Goal: Transaction & Acquisition: Purchase product/service

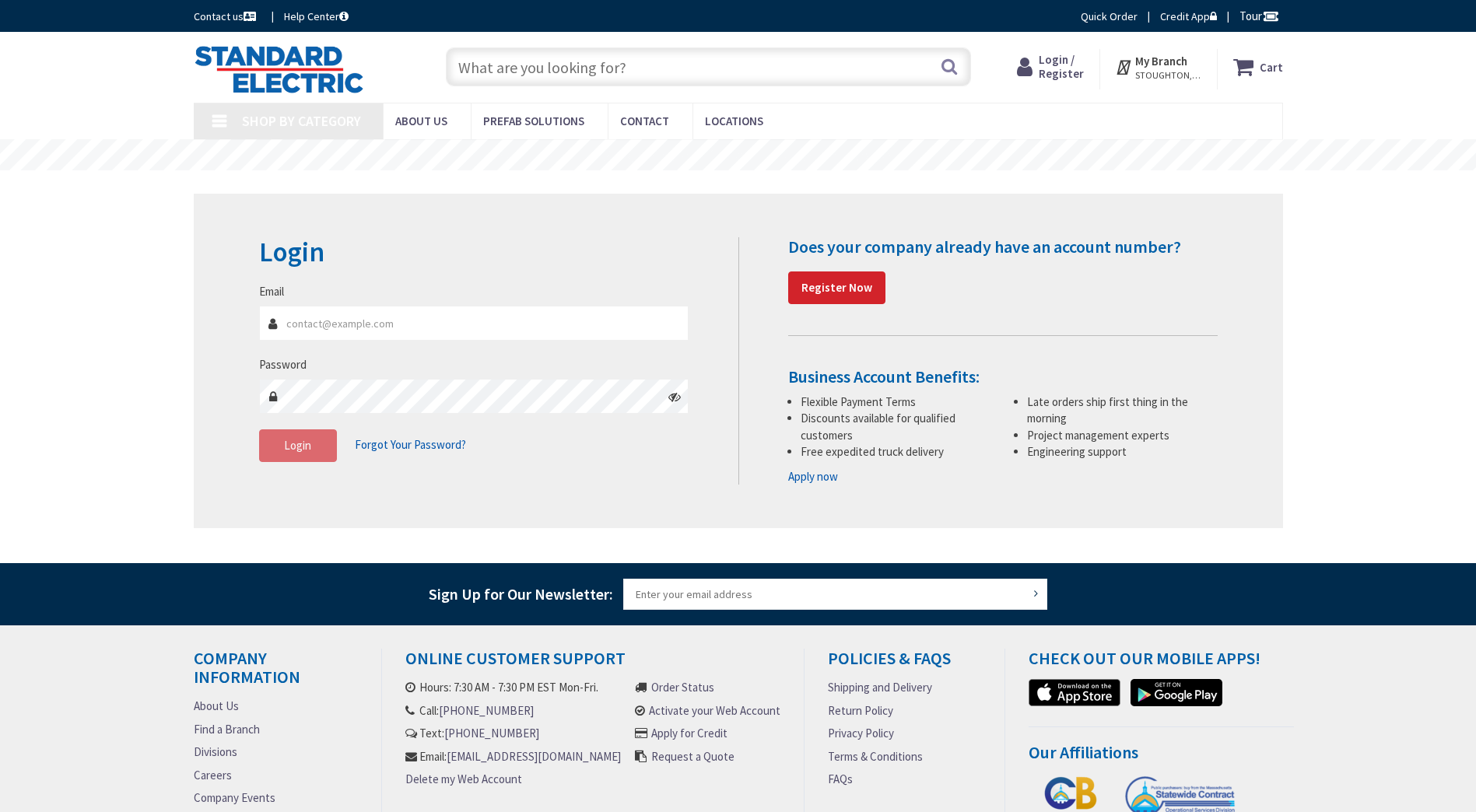
type input "T.H.C. Park. ([GEOGRAPHIC_DATA]))., [STREET_ADDRESS]"
click at [397, 330] on input "Email" at bounding box center [474, 323] width 430 height 35
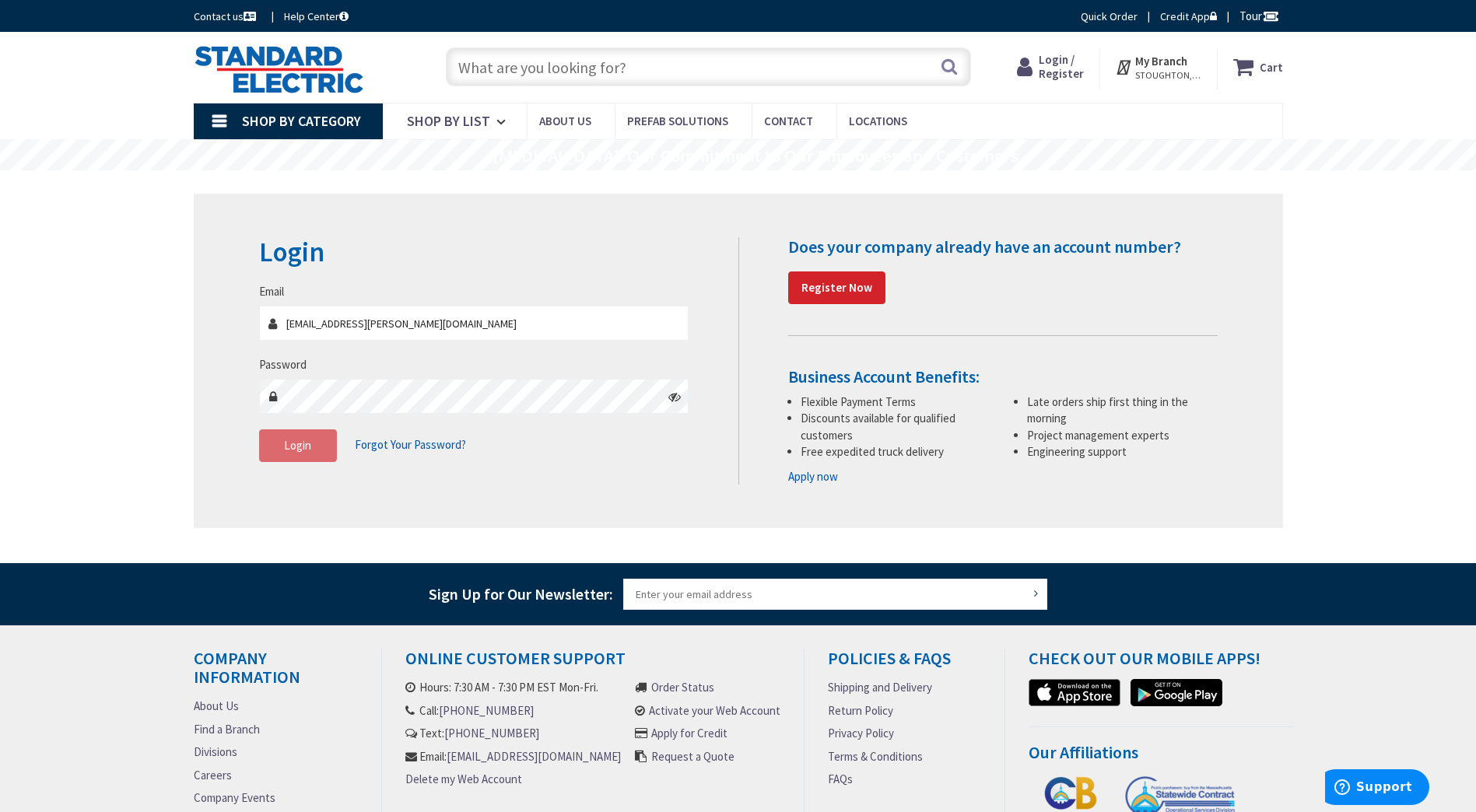
type input "[EMAIL_ADDRESS][PERSON_NAME][DOMAIN_NAME]"
click at [300, 444] on span "Login" at bounding box center [297, 445] width 27 height 15
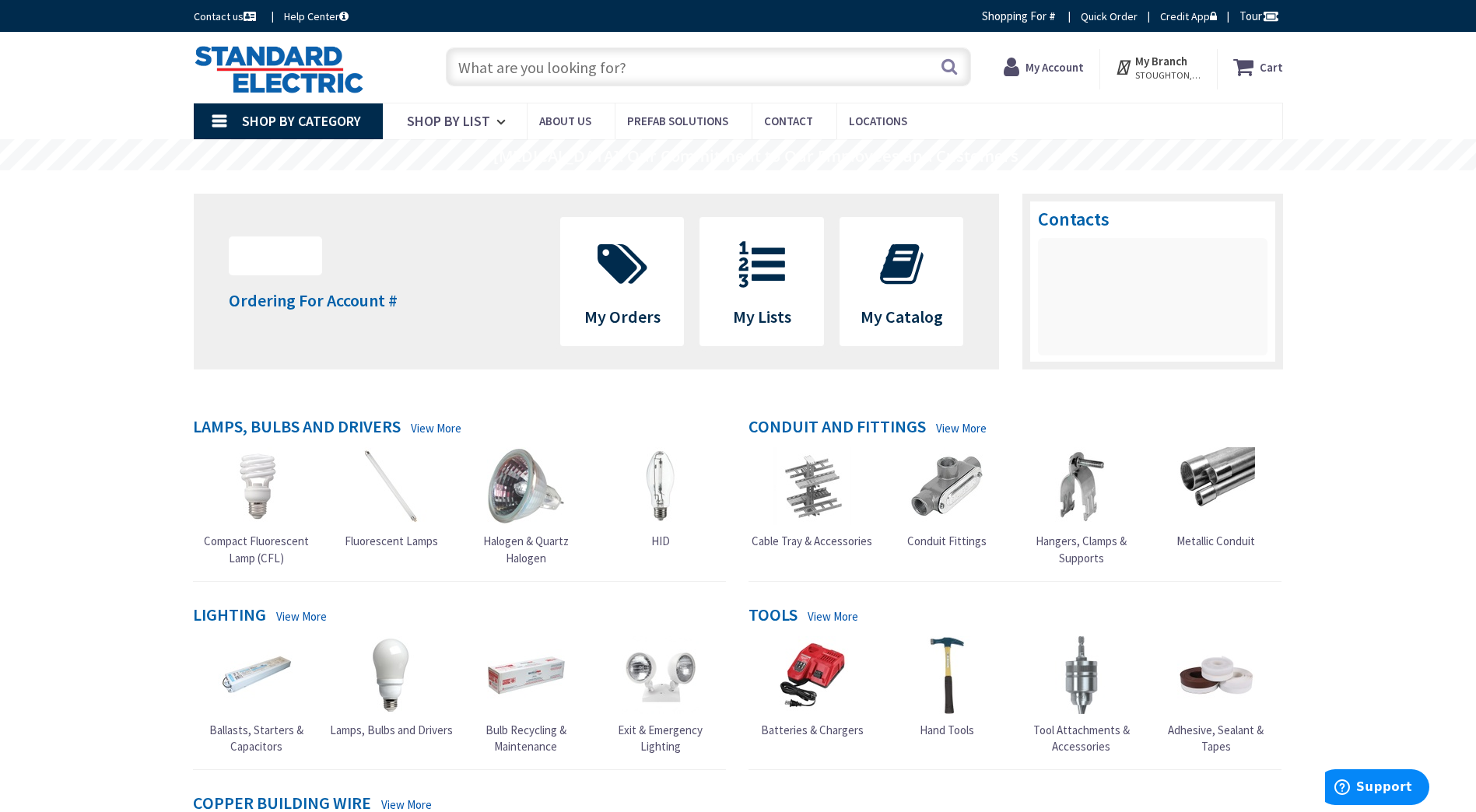
click at [641, 73] on input "text" at bounding box center [708, 66] width 525 height 38
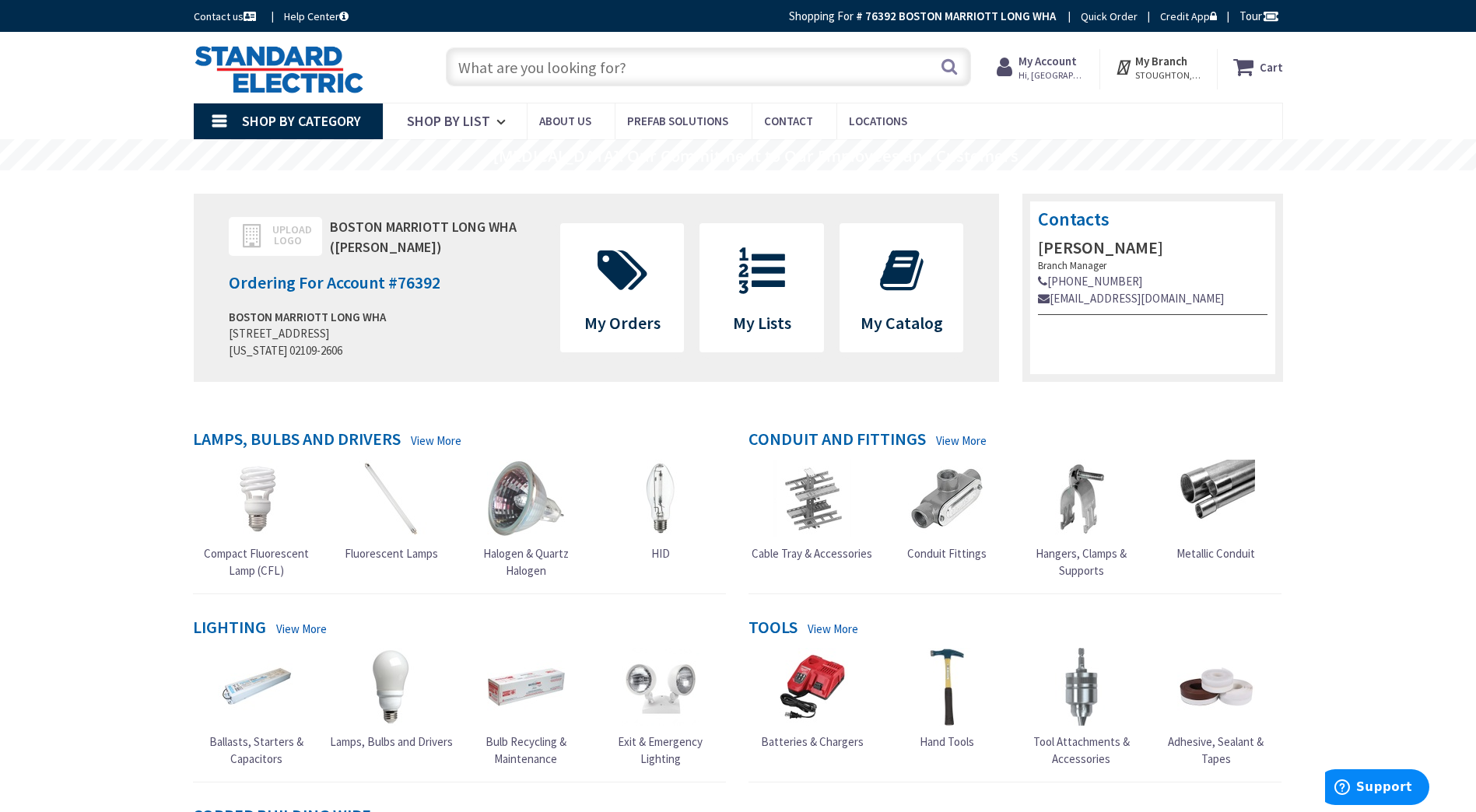
paste input "Sylvania Metal Halide HID Light Bulb"
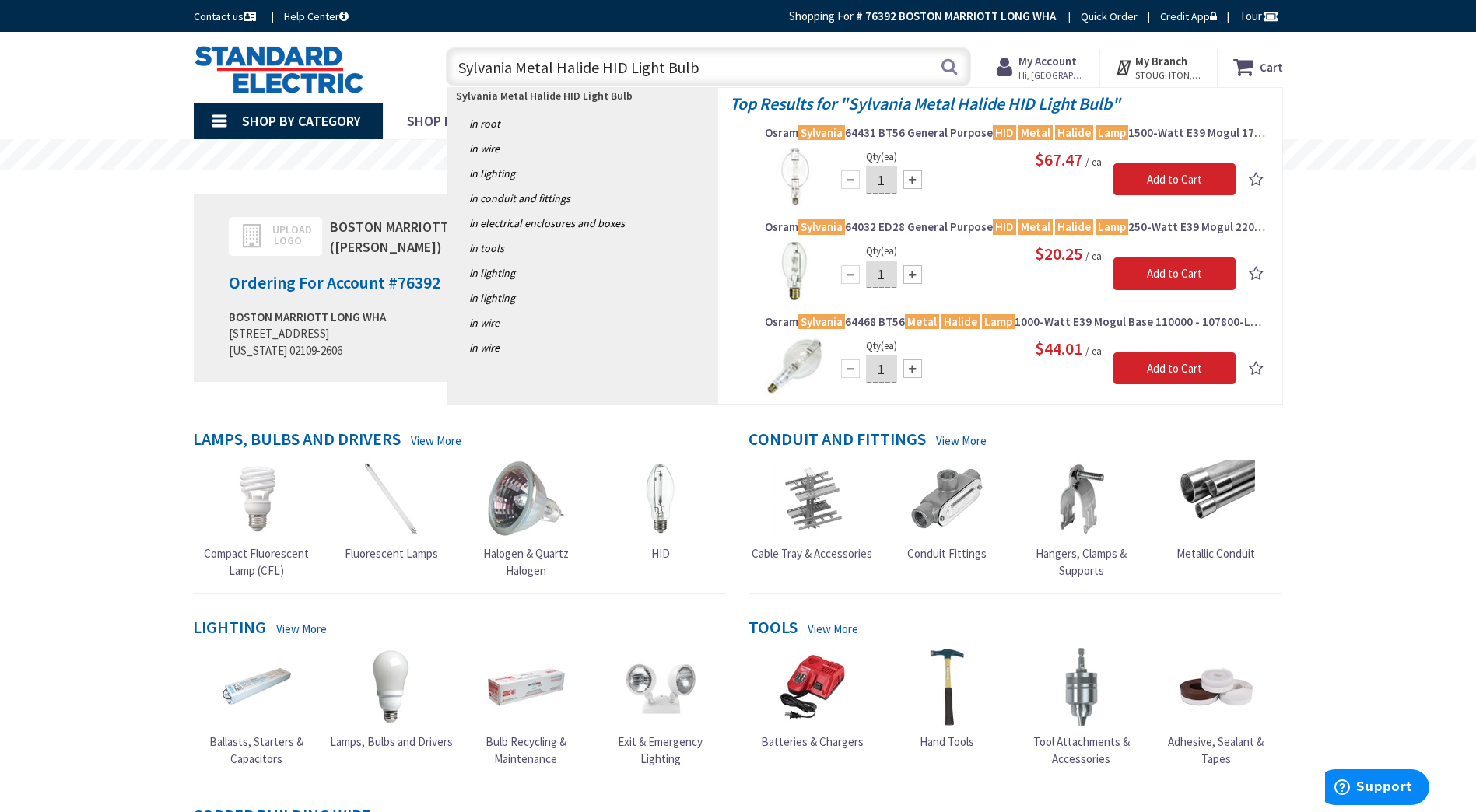
drag, startPoint x: 755, startPoint y: 60, endPoint x: 515, endPoint y: 76, distance: 240.5
click at [408, 39] on div "Skip to Content Toggle Nav Sylvania Metal Halide HID Light Bulb Sylvania Metal …" at bounding box center [738, 67] width 1166 height 71
paste input "MC20TC/U/G8.5/830"
type input "MC20TC/U/G8.5/830"
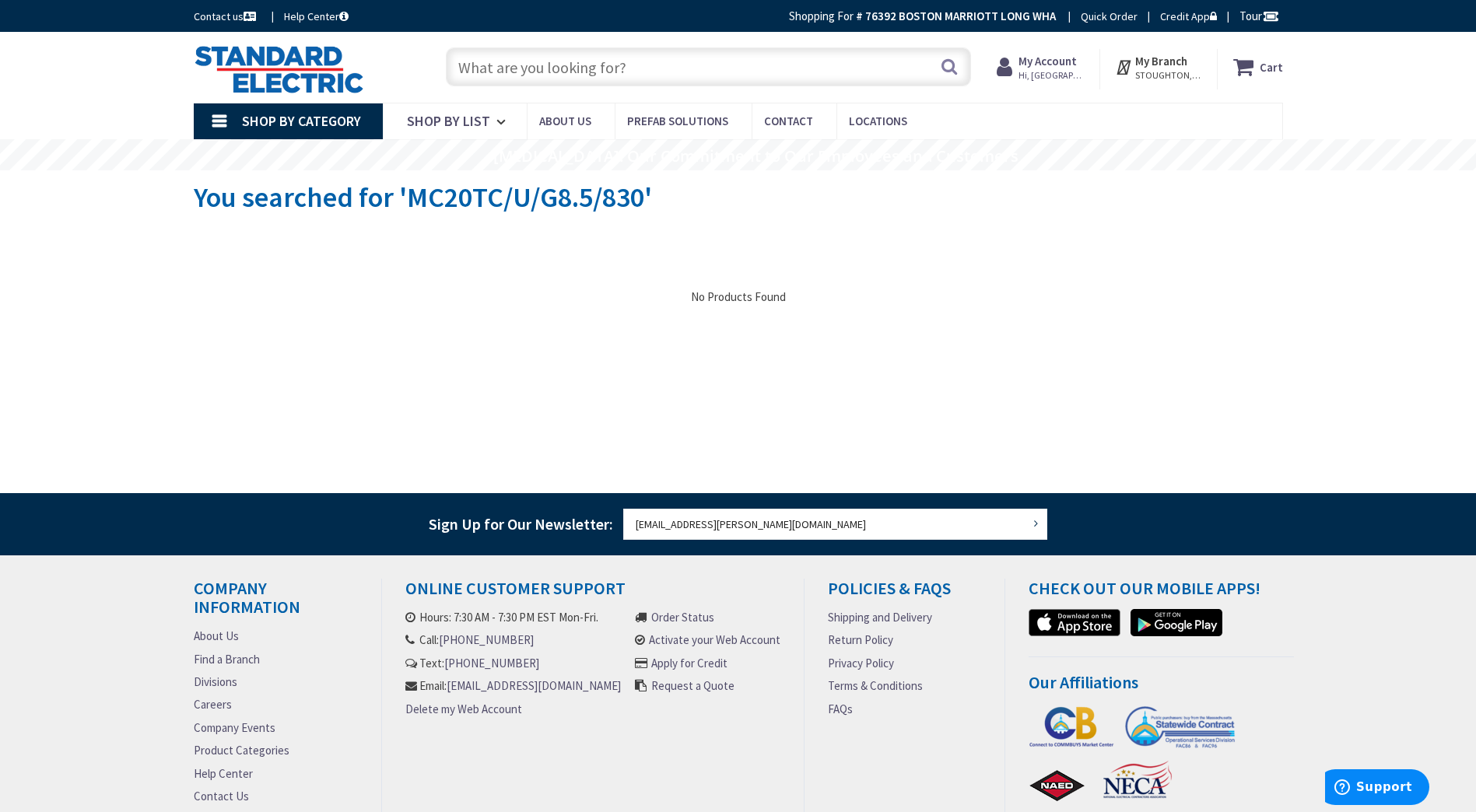
drag, startPoint x: 687, startPoint y: 80, endPoint x: 331, endPoint y: 79, distance: 356.0
click at [331, 79] on div "Toggle Nav Search Cart My Cart Close" at bounding box center [738, 67] width 1113 height 52
paste input "64975 / MC20TC/U/G8.5/830"
type input "64975 / MC20TC/U/G8.5/830"
